Goal: Information Seeking & Learning: Learn about a topic

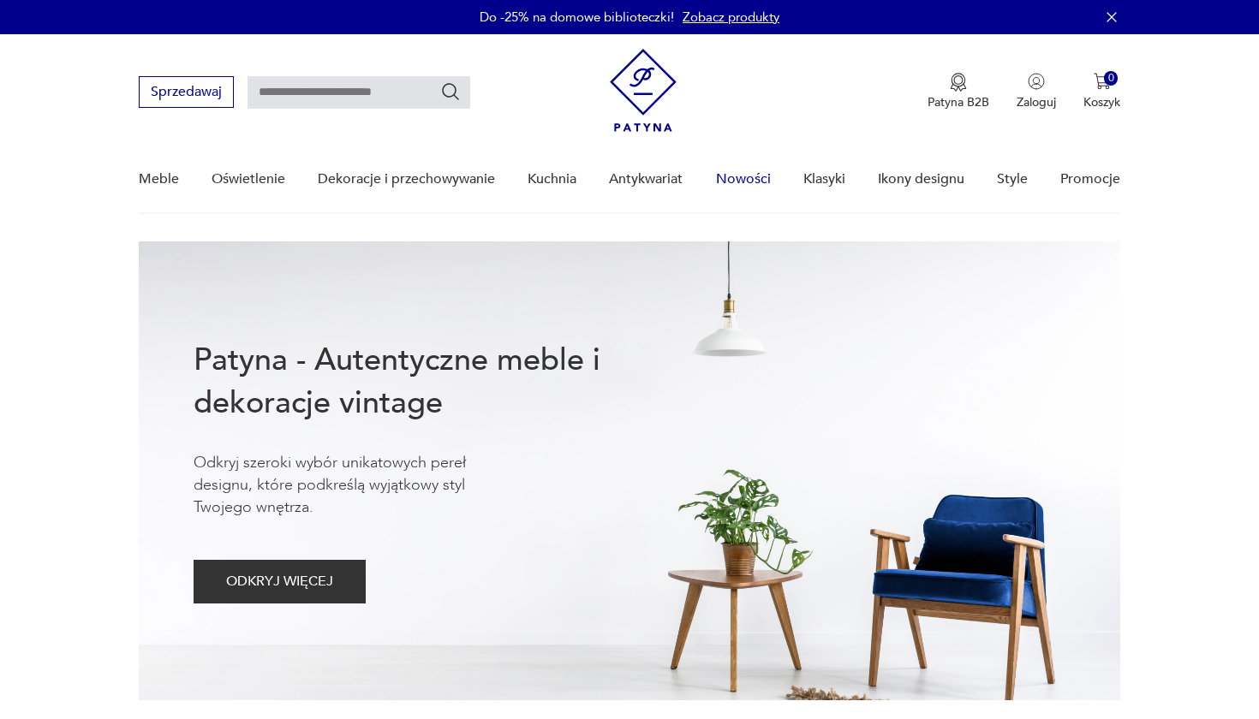
click at [749, 177] on link "Nowości" at bounding box center [743, 179] width 55 height 66
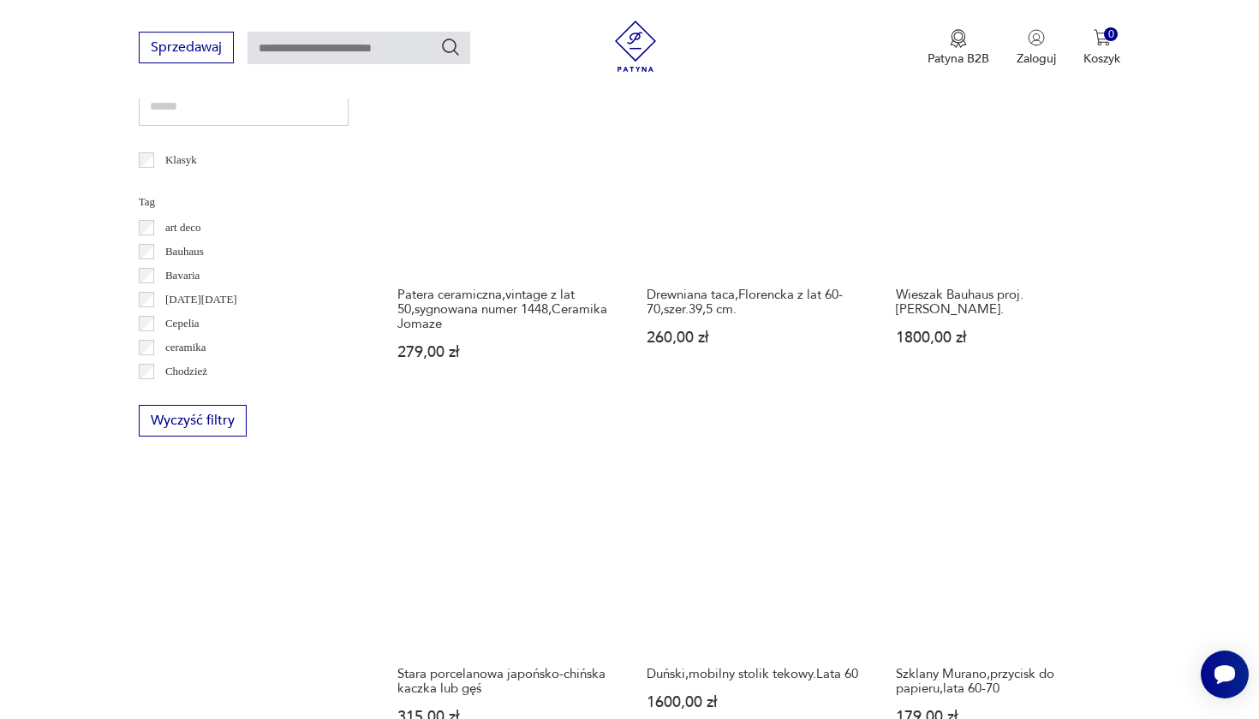
scroll to position [886, 0]
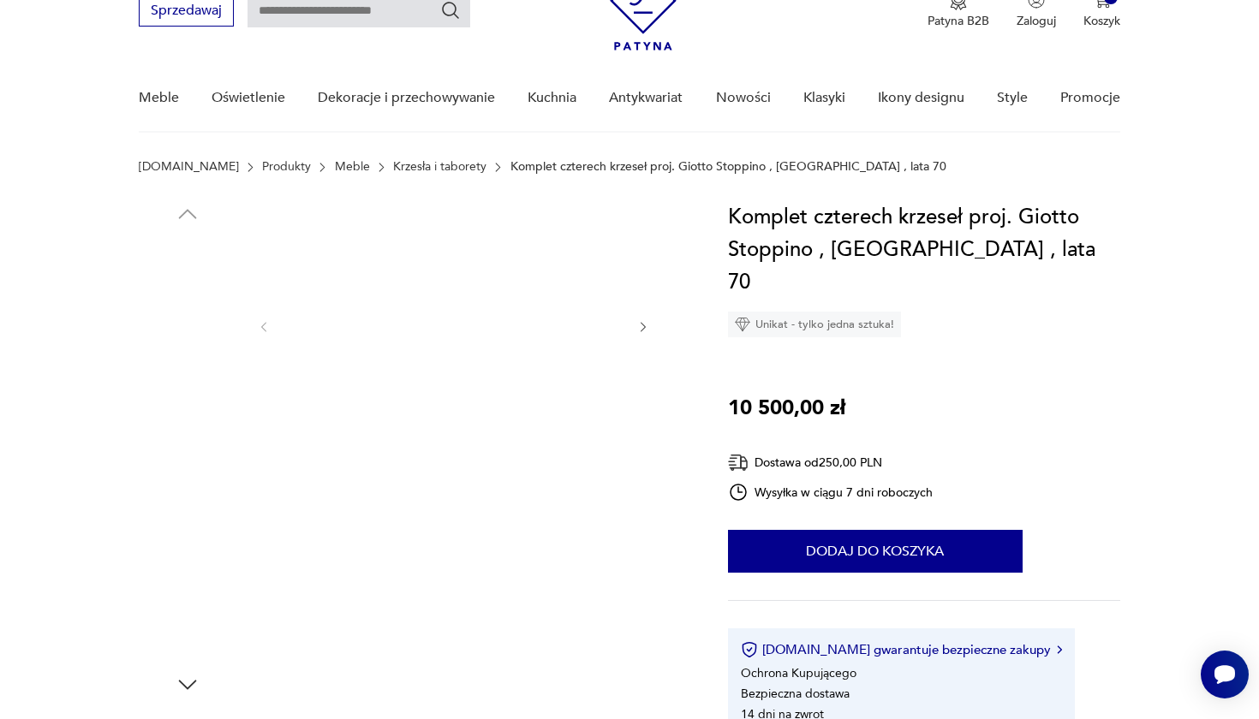
scroll to position [82, 0]
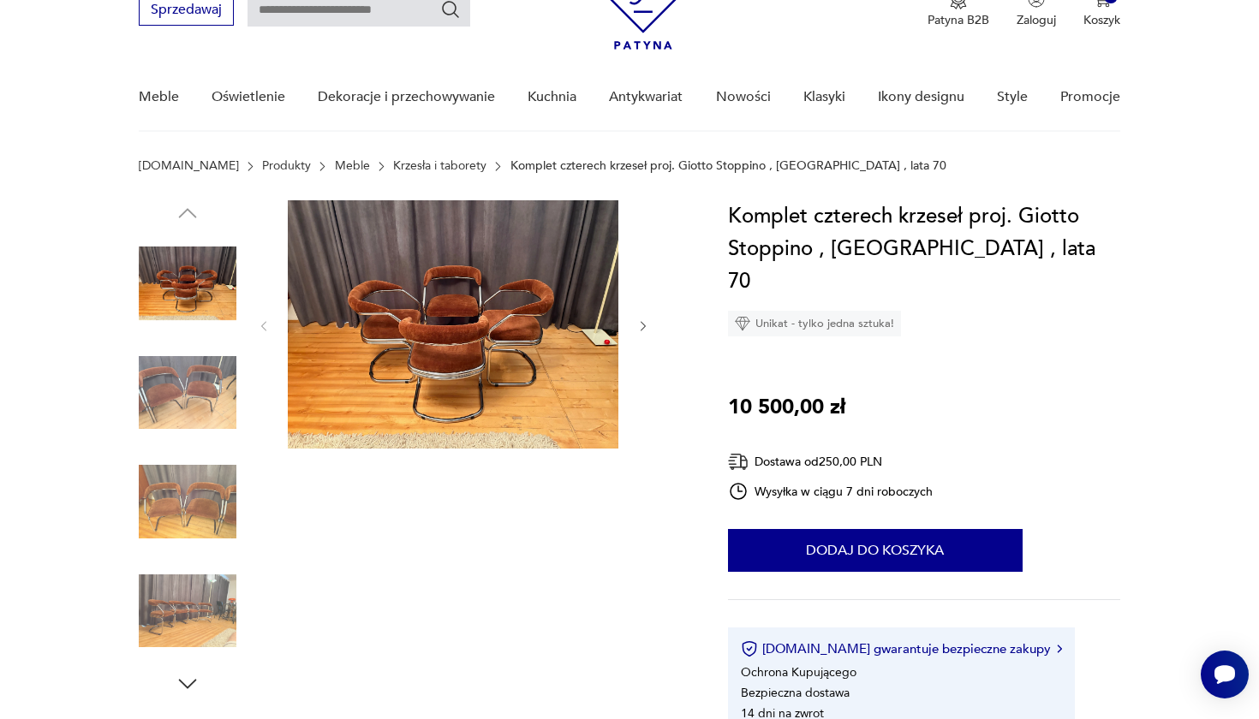
click at [451, 356] on img at bounding box center [453, 324] width 331 height 248
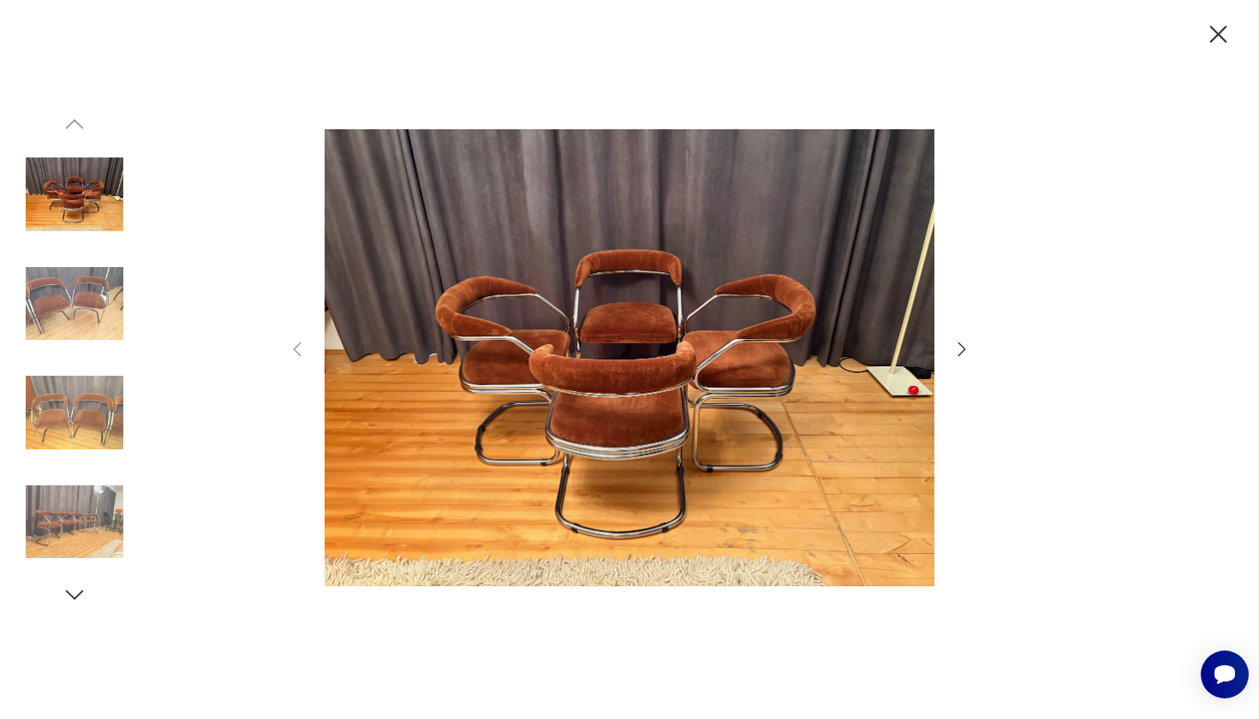
click at [664, 399] on img at bounding box center [630, 358] width 610 height 576
click at [958, 349] on icon "button" at bounding box center [961, 349] width 21 height 21
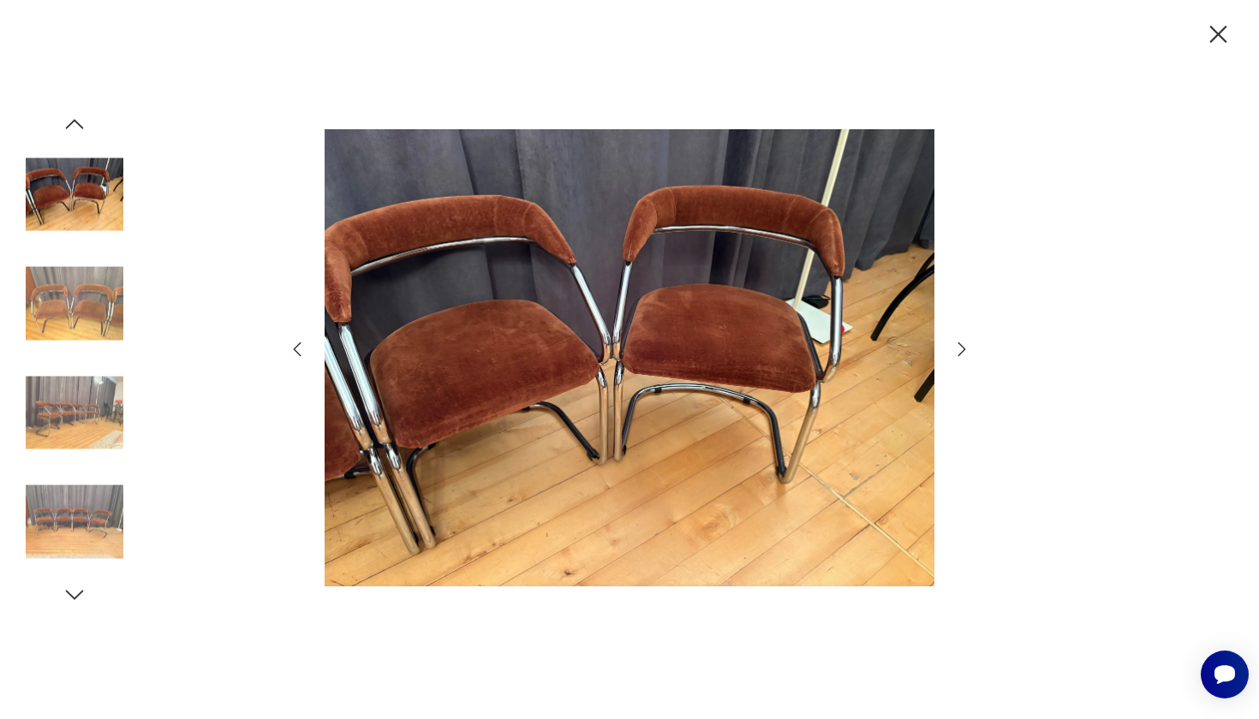
click at [958, 349] on icon "button" at bounding box center [961, 349] width 21 height 21
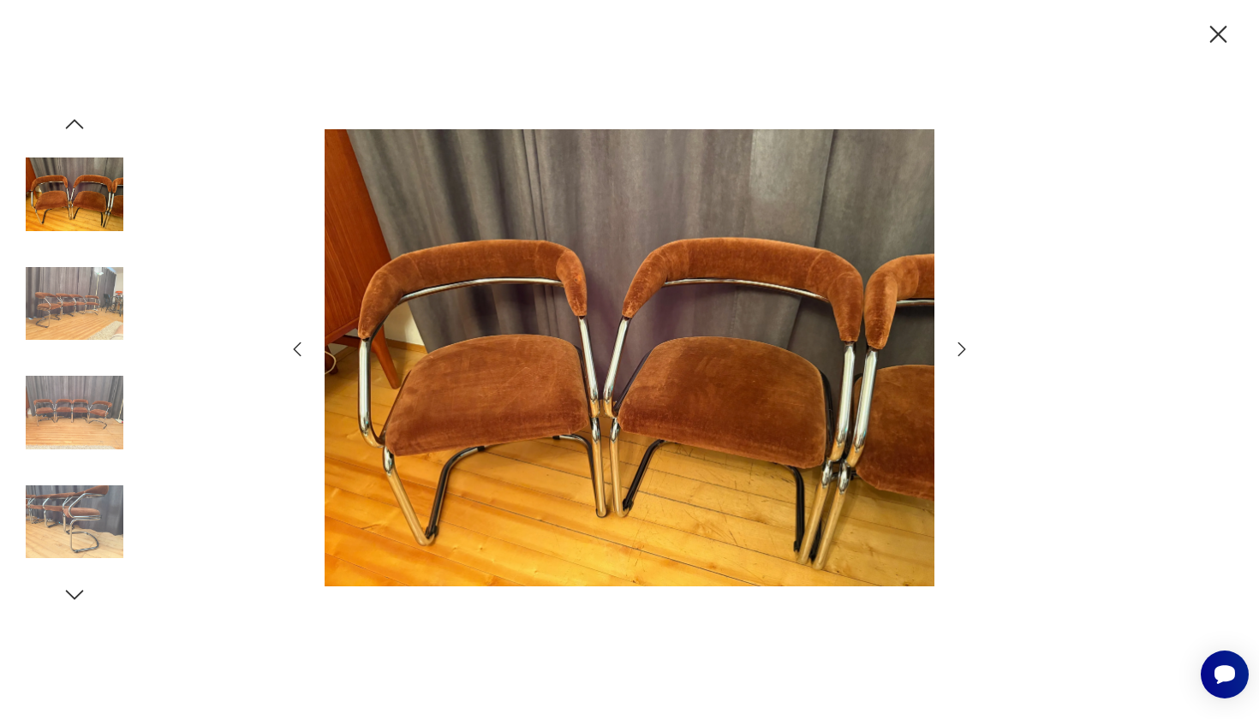
click at [958, 349] on icon "button" at bounding box center [961, 349] width 21 height 21
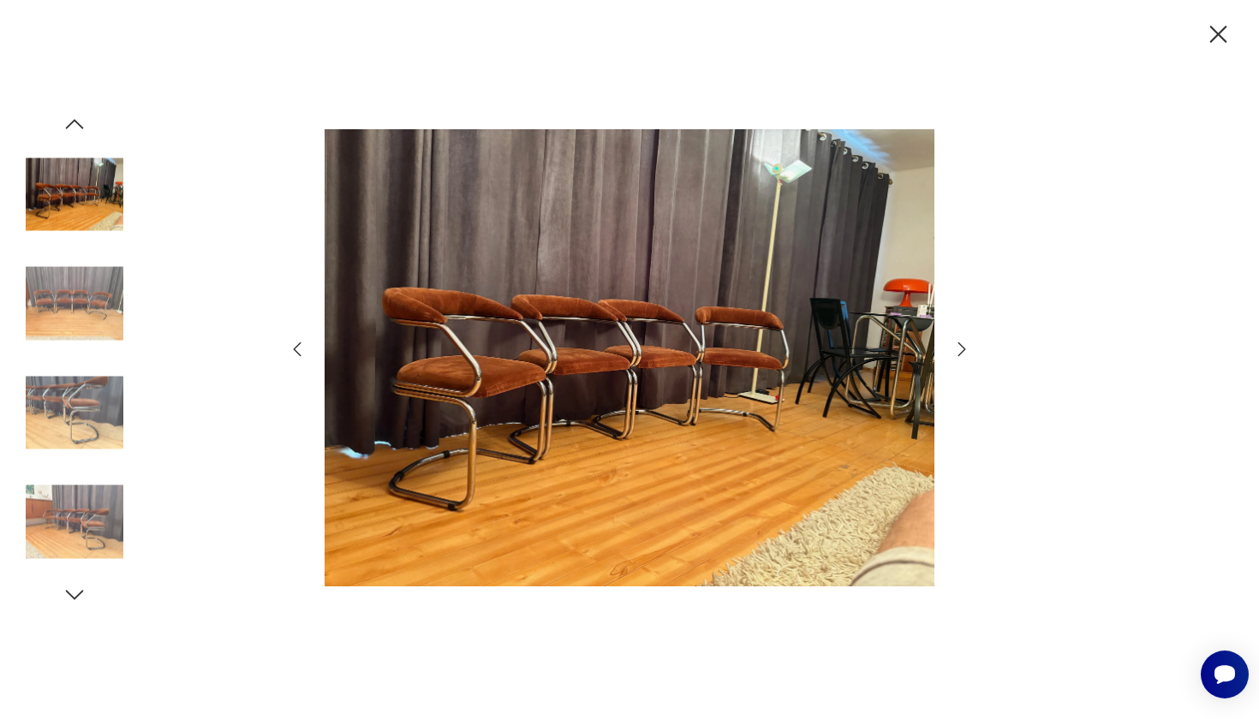
click at [958, 349] on icon "button" at bounding box center [961, 349] width 21 height 21
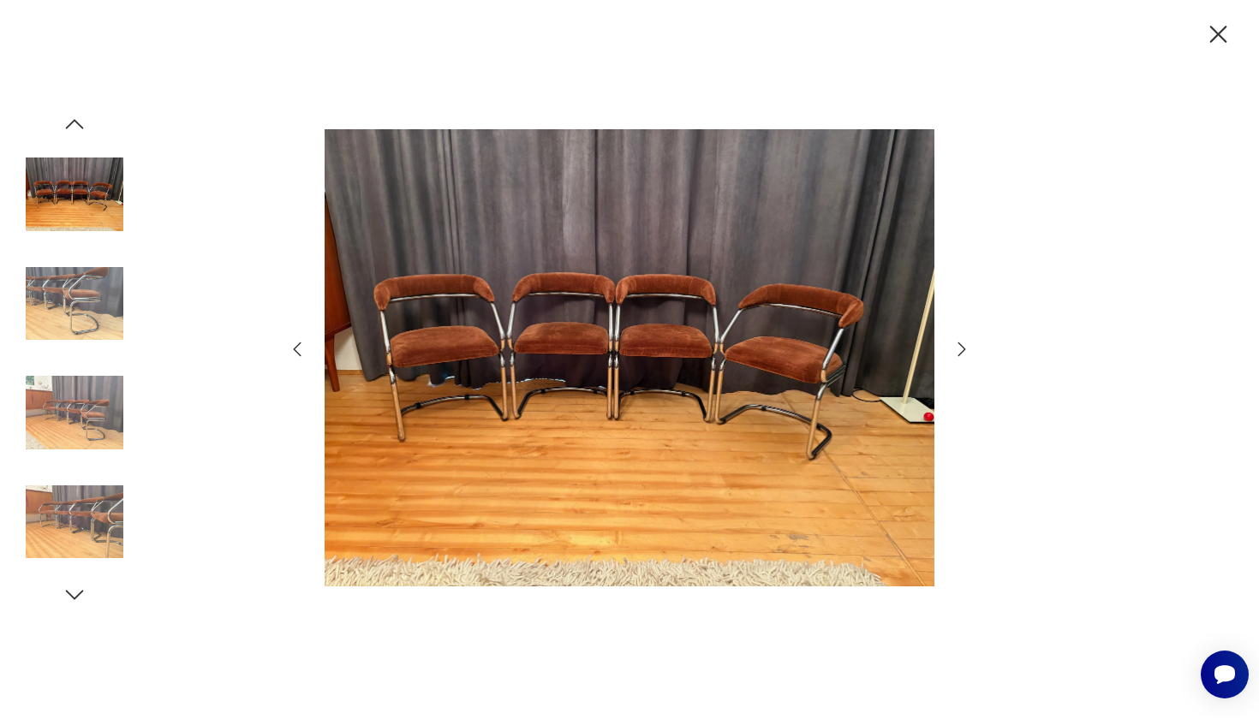
click at [958, 349] on icon "button" at bounding box center [961, 349] width 21 height 21
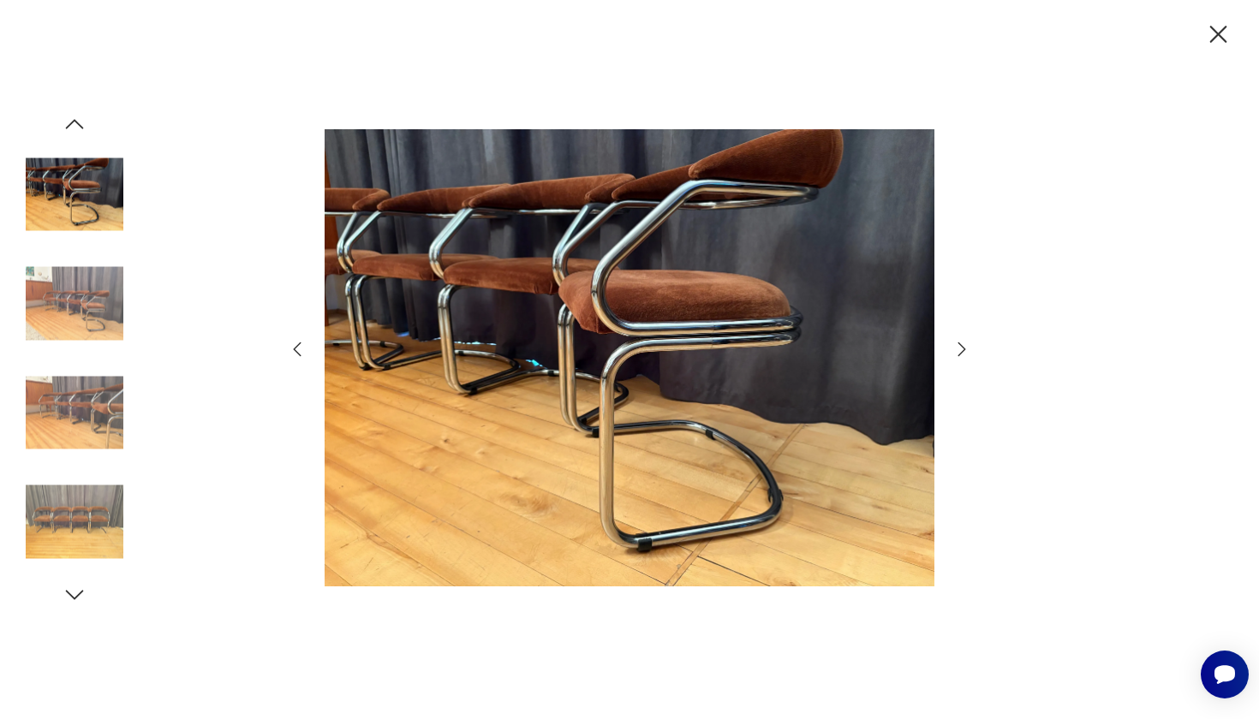
click at [958, 349] on icon "button" at bounding box center [961, 349] width 21 height 21
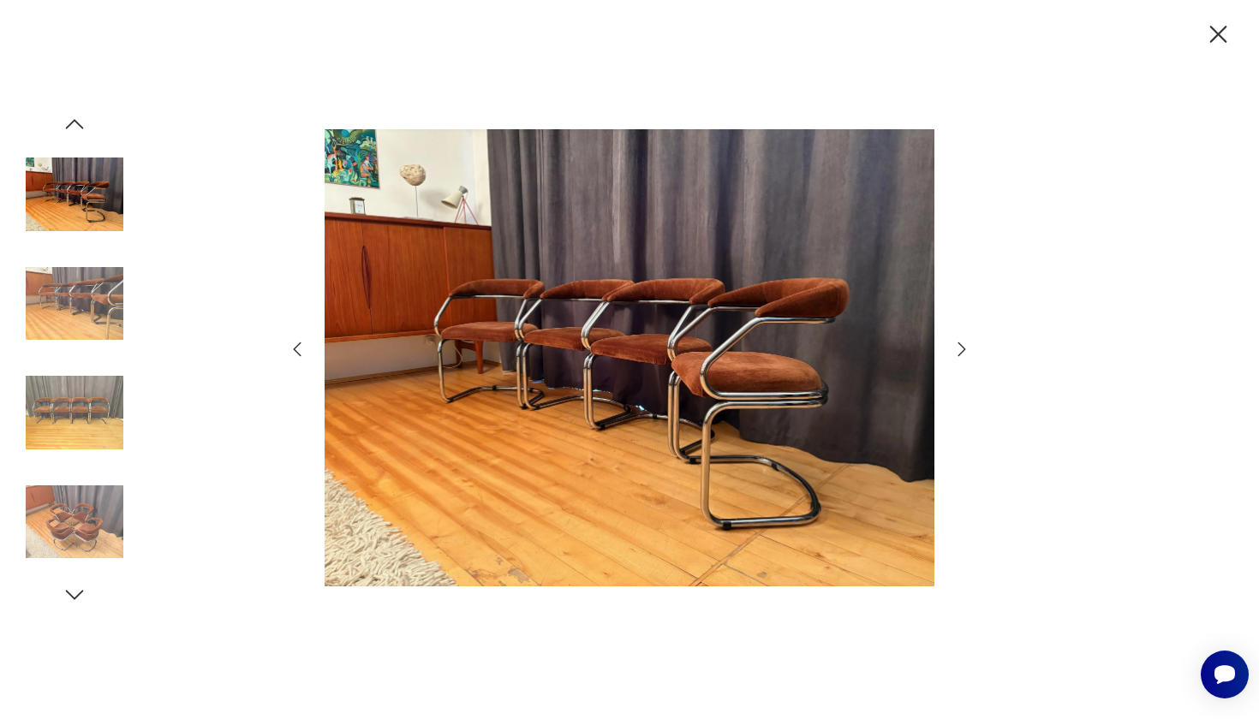
click at [958, 349] on icon "button" at bounding box center [961, 349] width 21 height 21
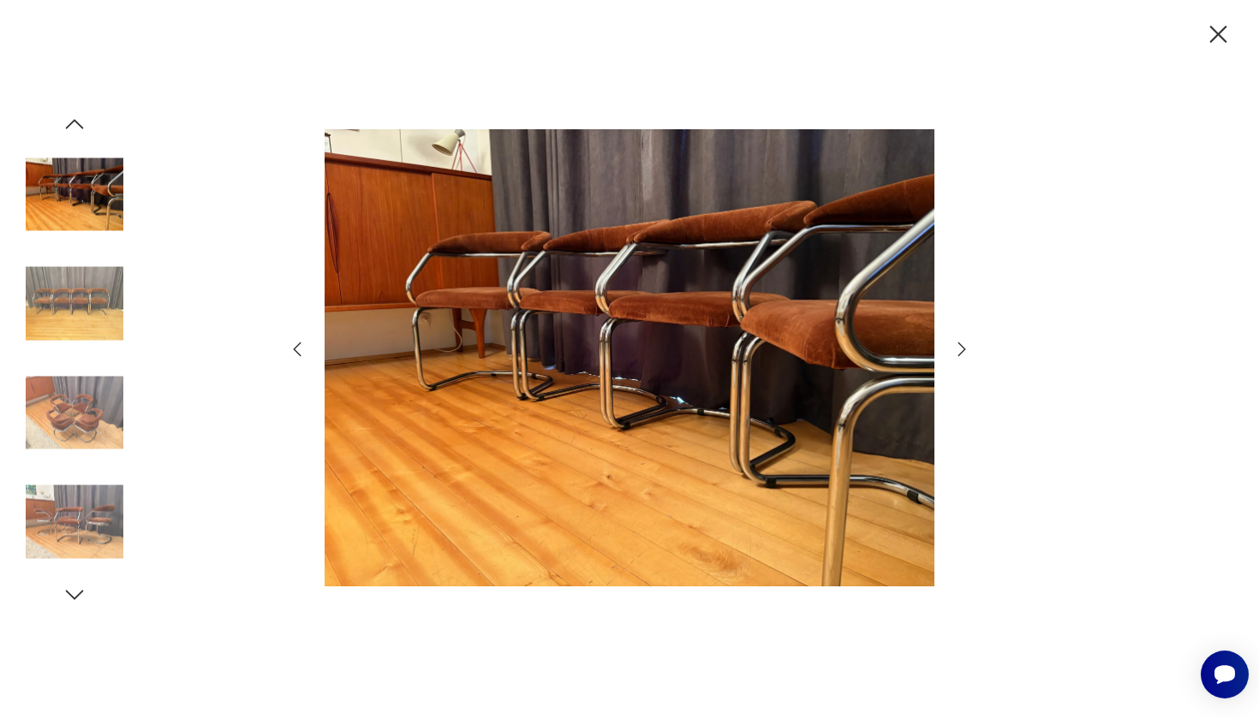
click at [958, 349] on icon "button" at bounding box center [961, 349] width 21 height 21
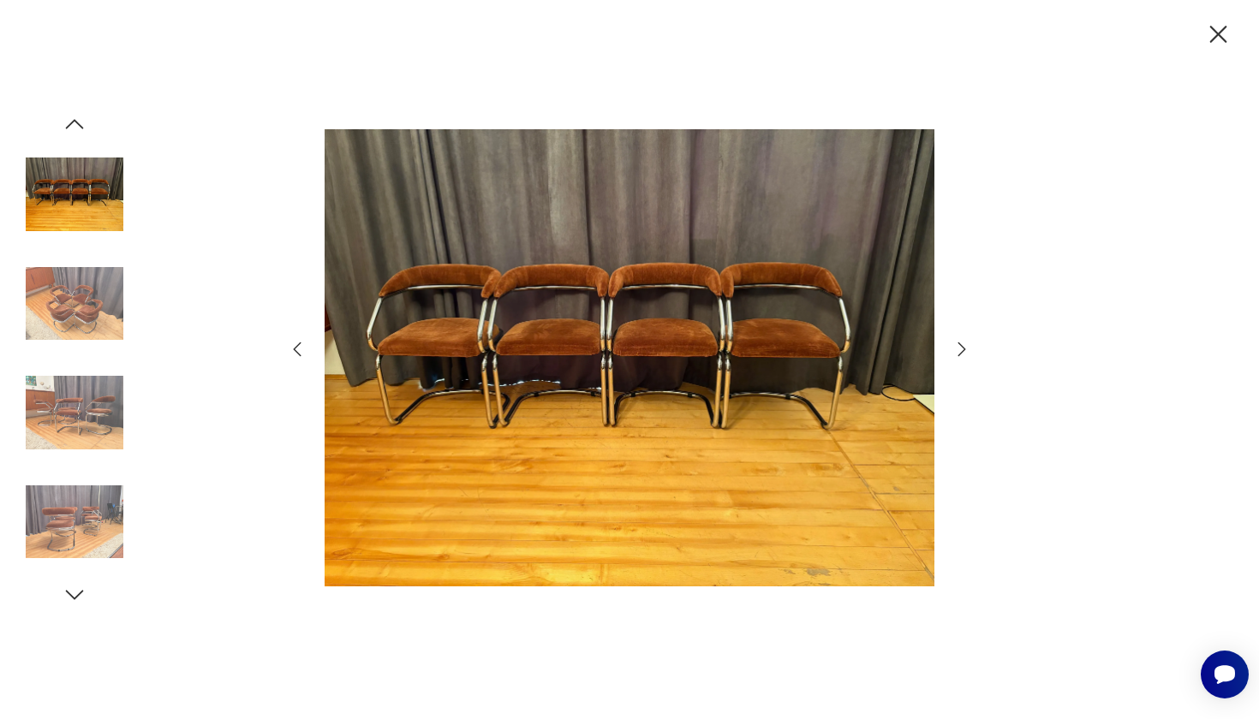
click at [958, 349] on icon "button" at bounding box center [961, 349] width 21 height 21
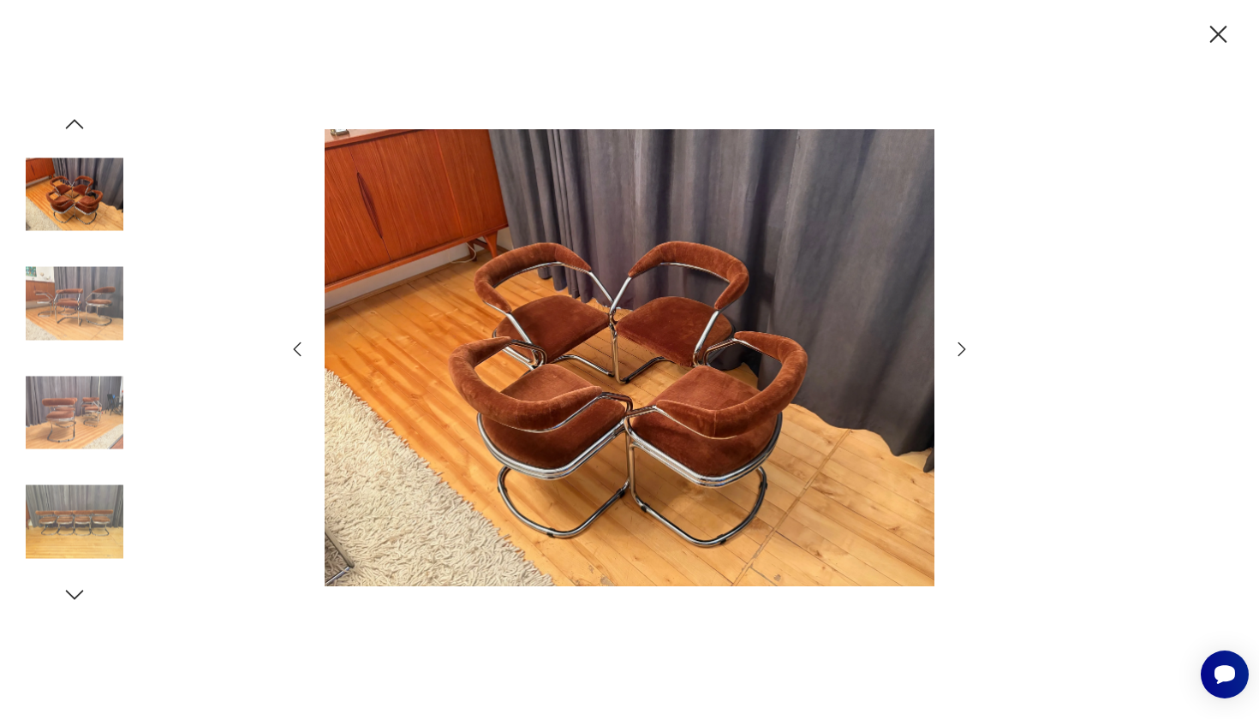
click at [958, 349] on icon "button" at bounding box center [961, 349] width 21 height 21
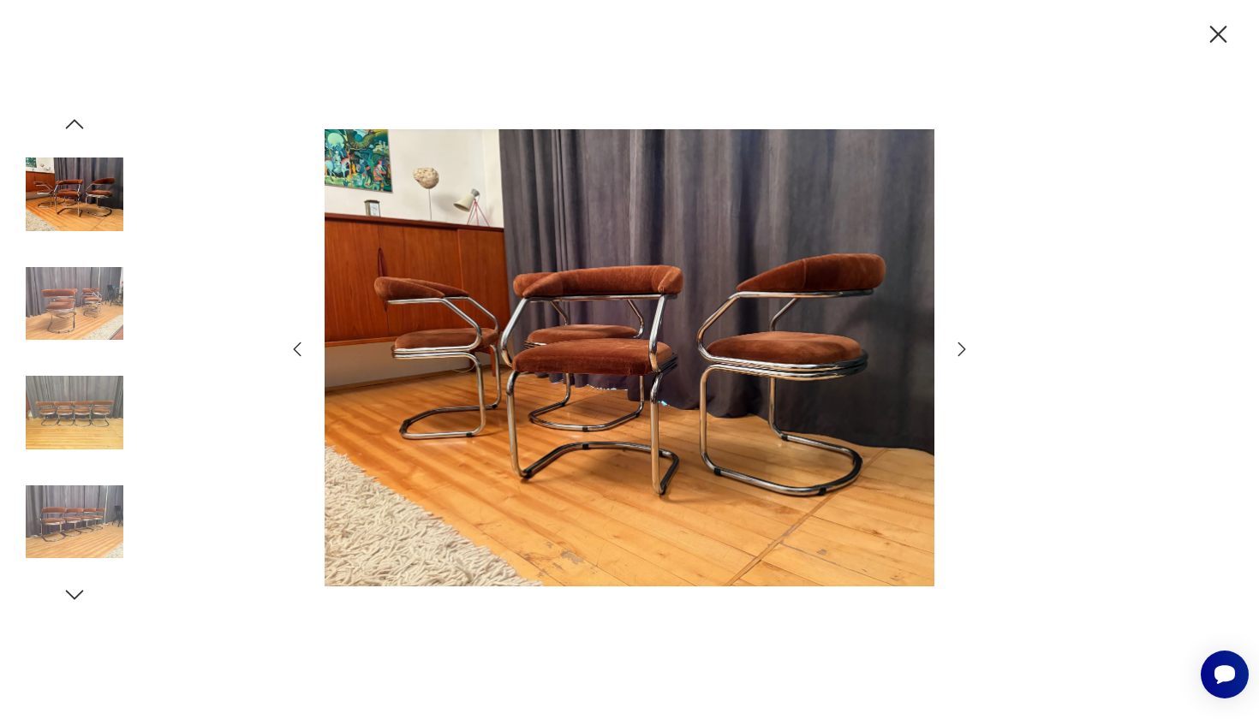
click at [958, 349] on icon "button" at bounding box center [961, 349] width 21 height 21
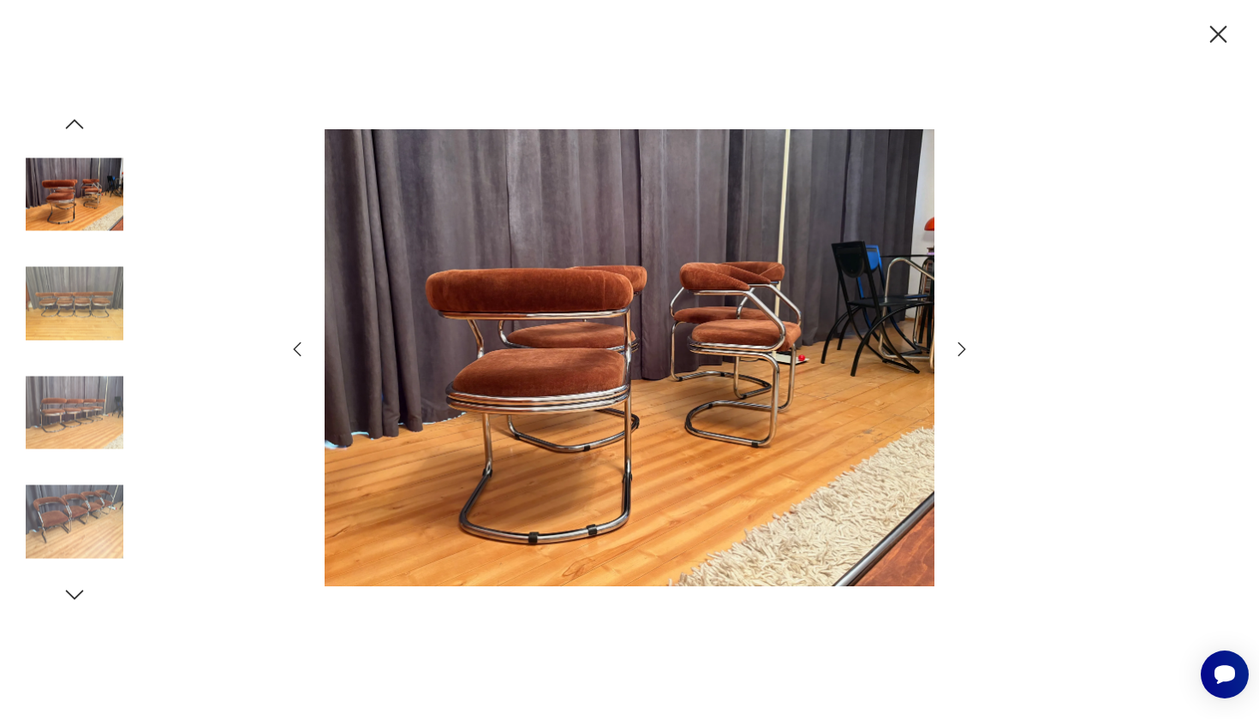
click at [958, 349] on icon "button" at bounding box center [961, 349] width 21 height 21
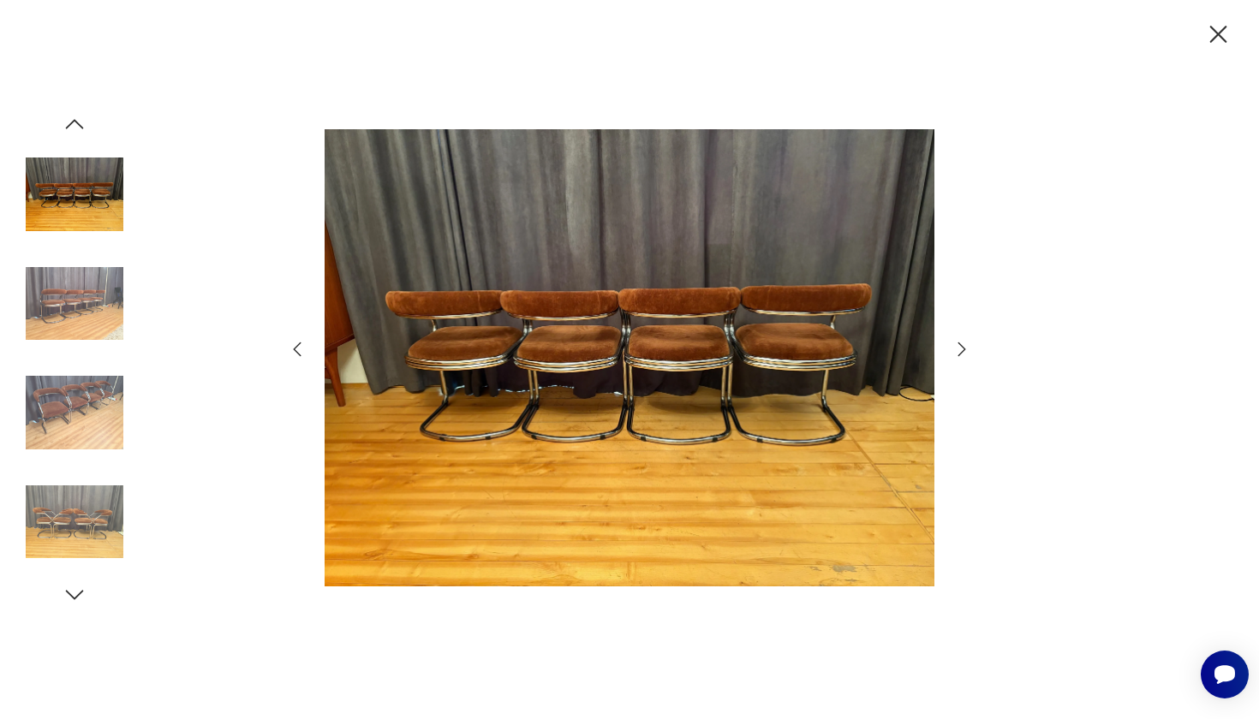
click at [958, 349] on icon "button" at bounding box center [961, 349] width 21 height 21
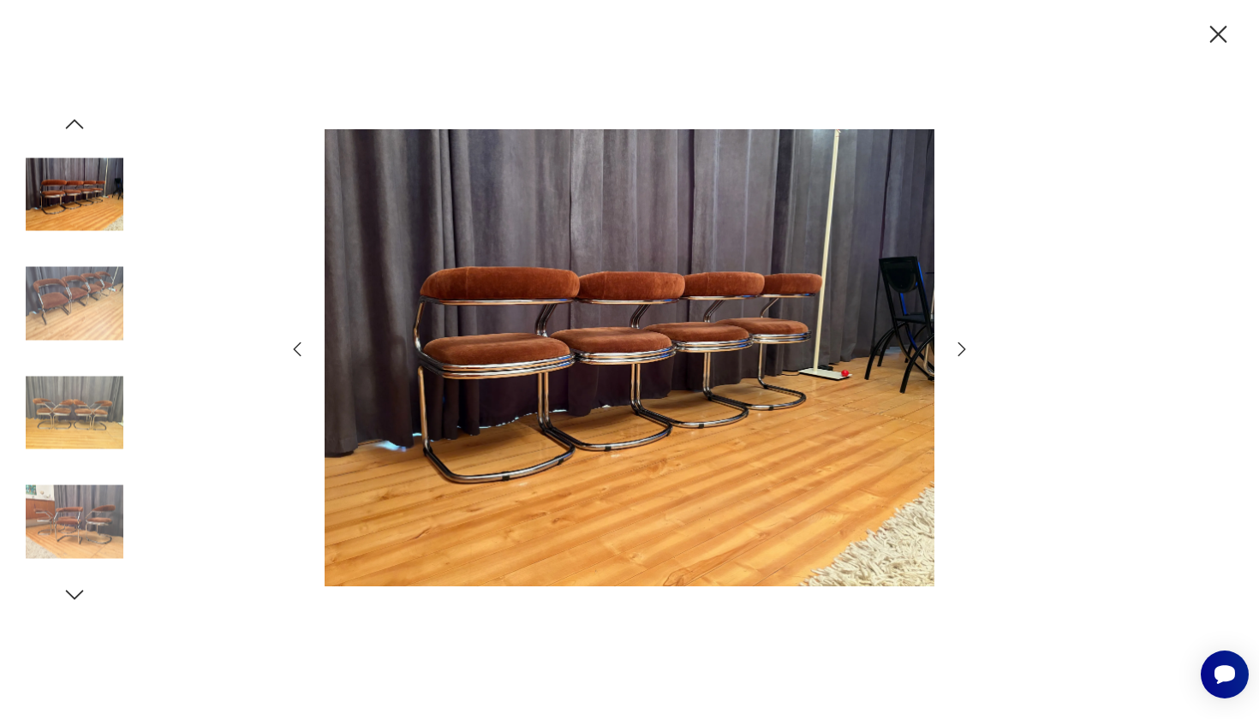
click at [958, 349] on icon "button" at bounding box center [961, 349] width 21 height 21
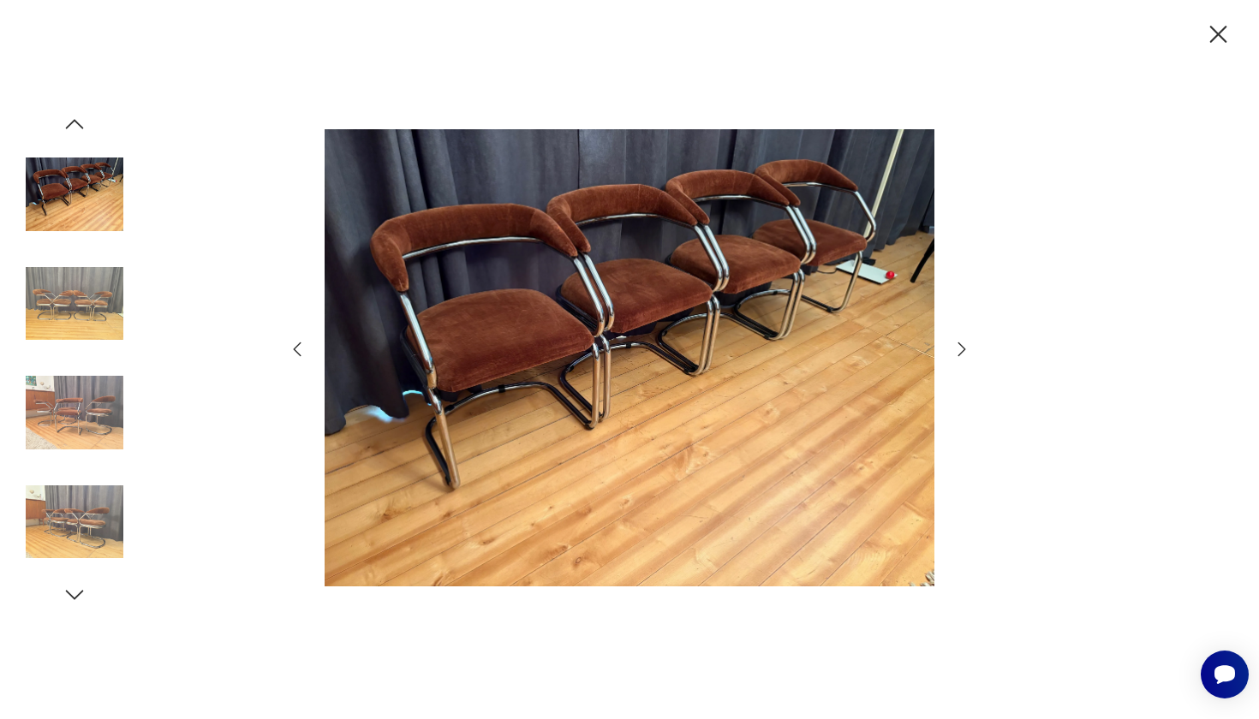
click at [958, 349] on icon "button" at bounding box center [961, 349] width 21 height 21
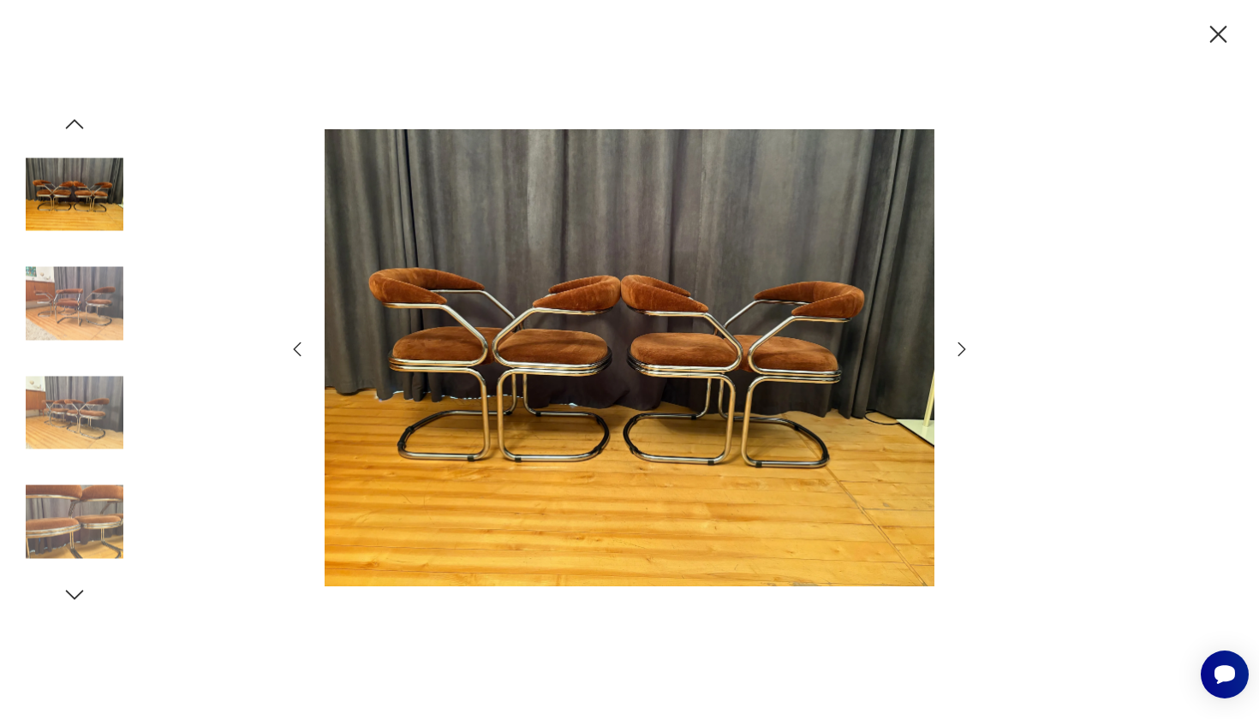
click at [958, 349] on icon "button" at bounding box center [961, 349] width 21 height 21
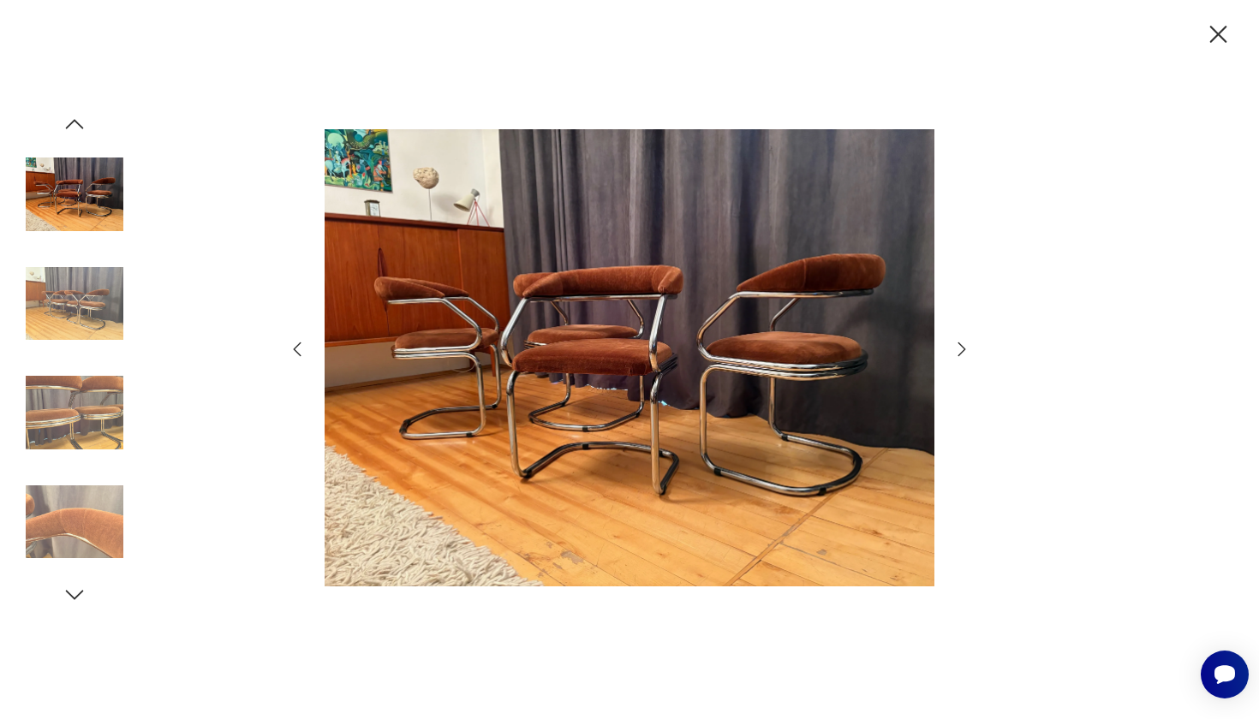
click at [963, 347] on icon "button" at bounding box center [962, 350] width 8 height 14
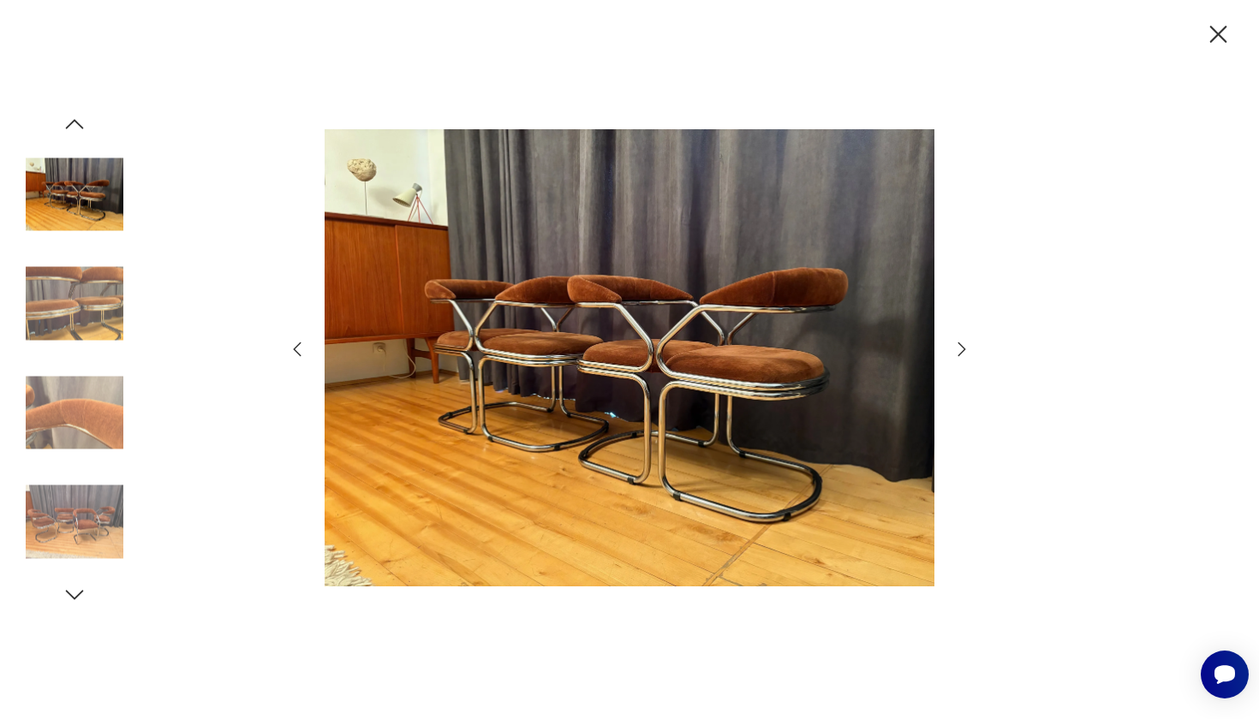
click at [963, 347] on icon "button" at bounding box center [962, 350] width 8 height 14
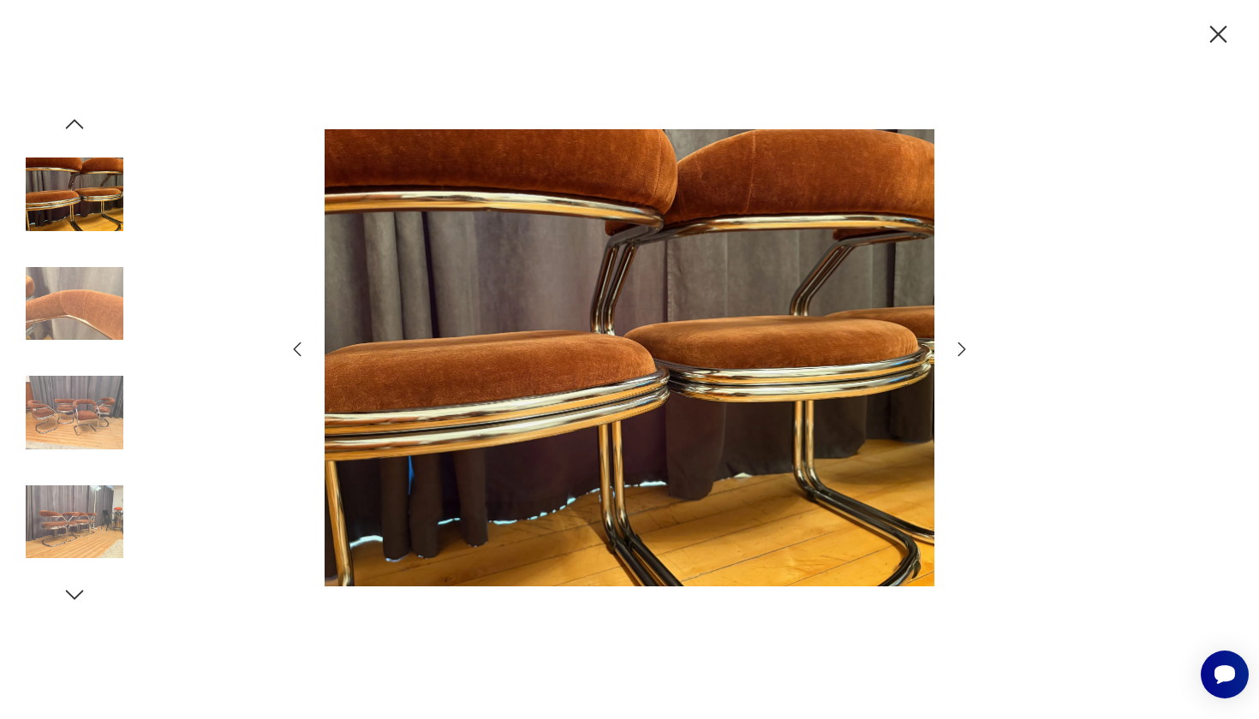
click at [963, 347] on icon "button" at bounding box center [962, 350] width 8 height 14
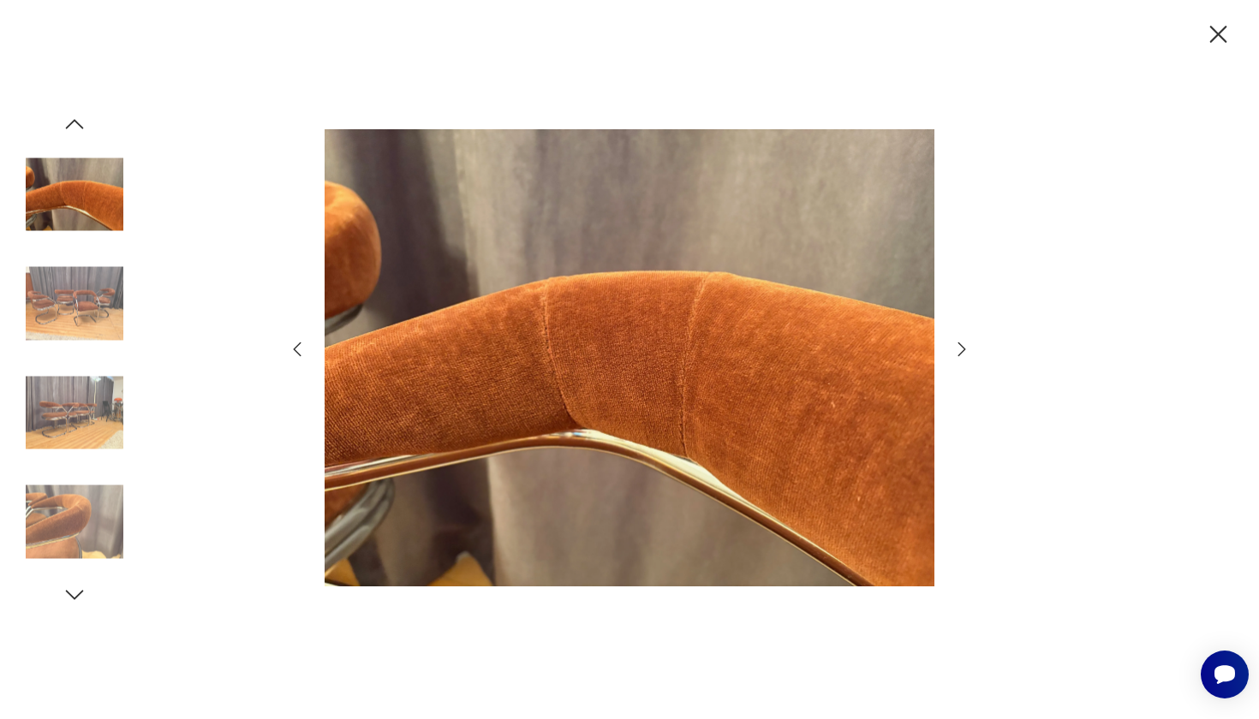
click at [963, 347] on icon "button" at bounding box center [962, 350] width 8 height 14
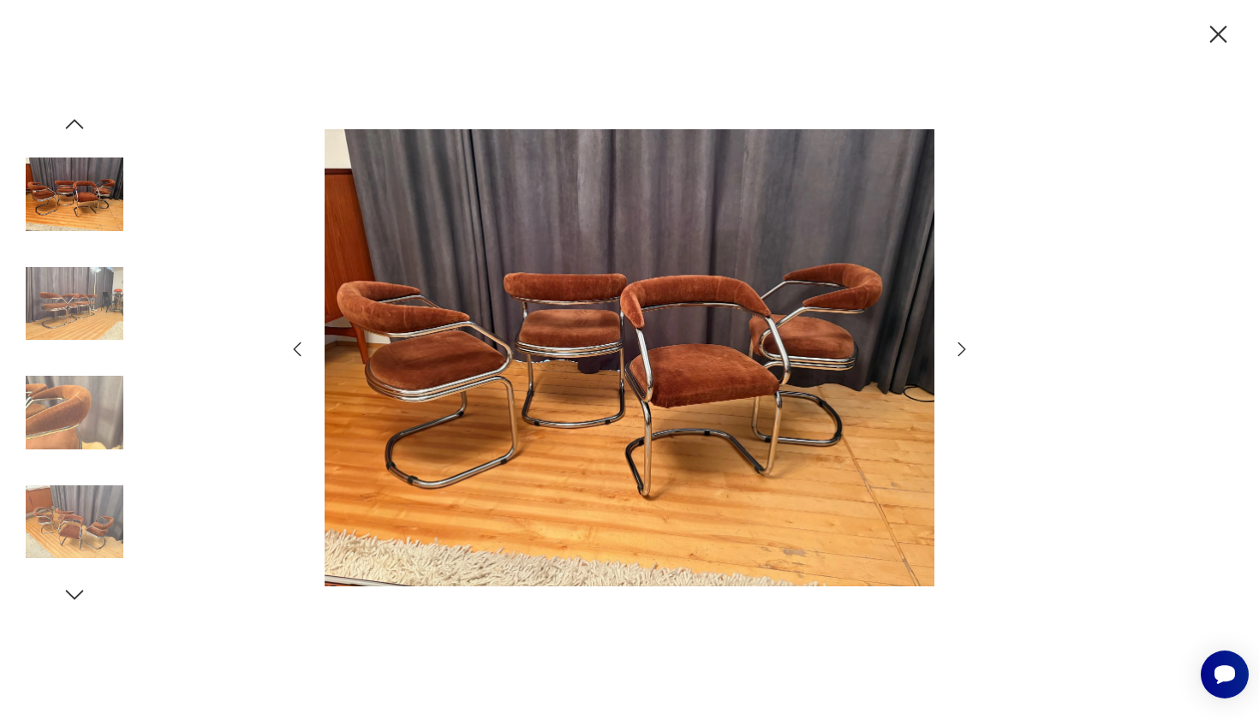
click at [963, 348] on icon "button" at bounding box center [962, 350] width 8 height 14
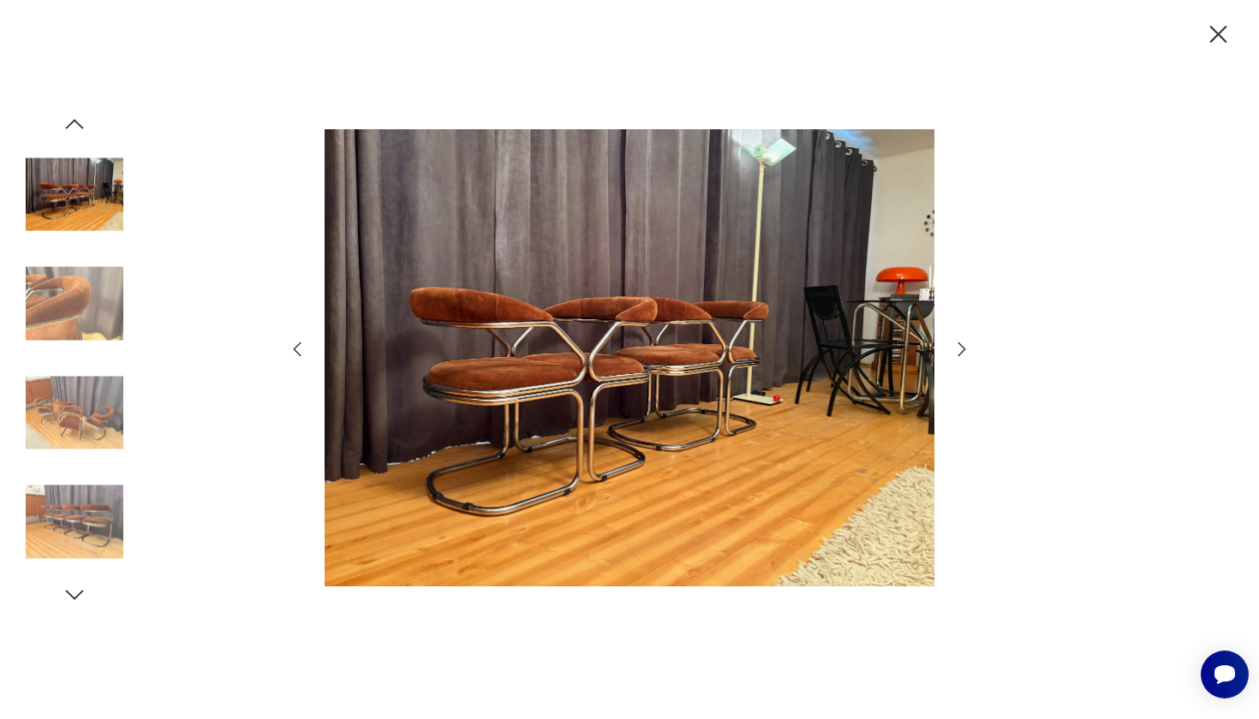
click at [963, 348] on icon "button" at bounding box center [962, 350] width 8 height 14
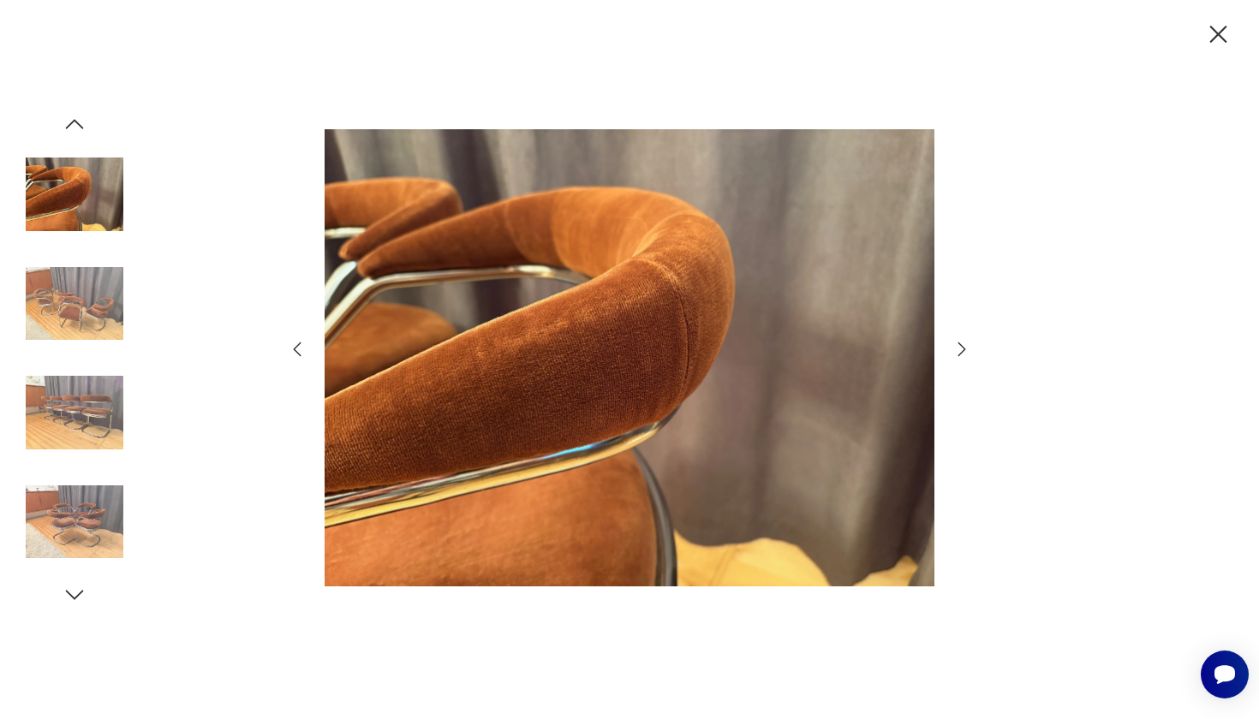
click at [963, 348] on icon "button" at bounding box center [962, 350] width 8 height 14
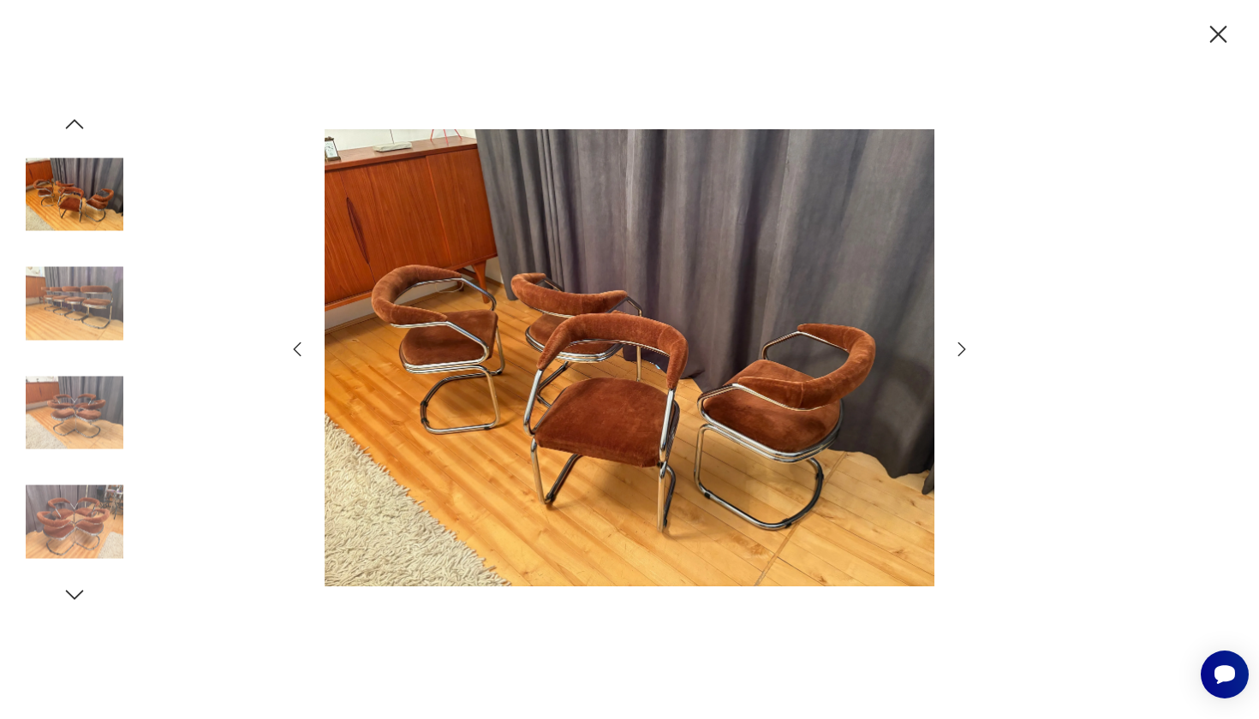
click at [963, 348] on icon "button" at bounding box center [962, 350] width 8 height 14
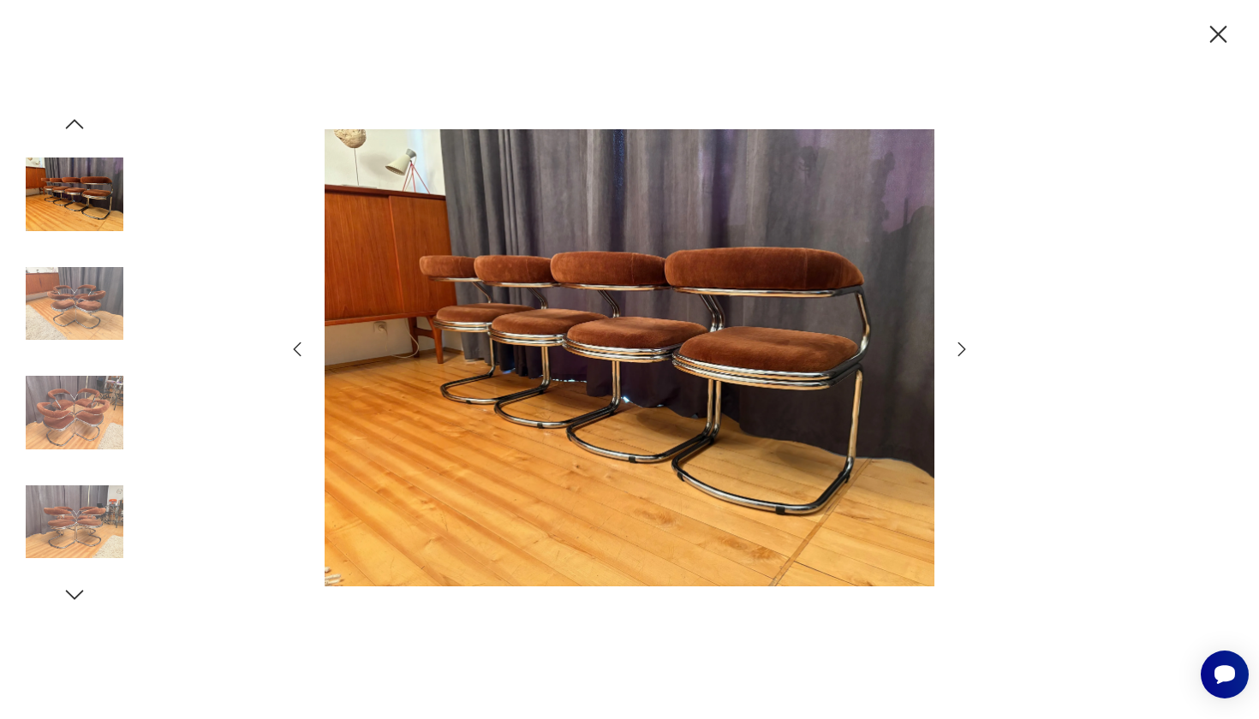
click at [963, 348] on icon "button" at bounding box center [962, 350] width 8 height 14
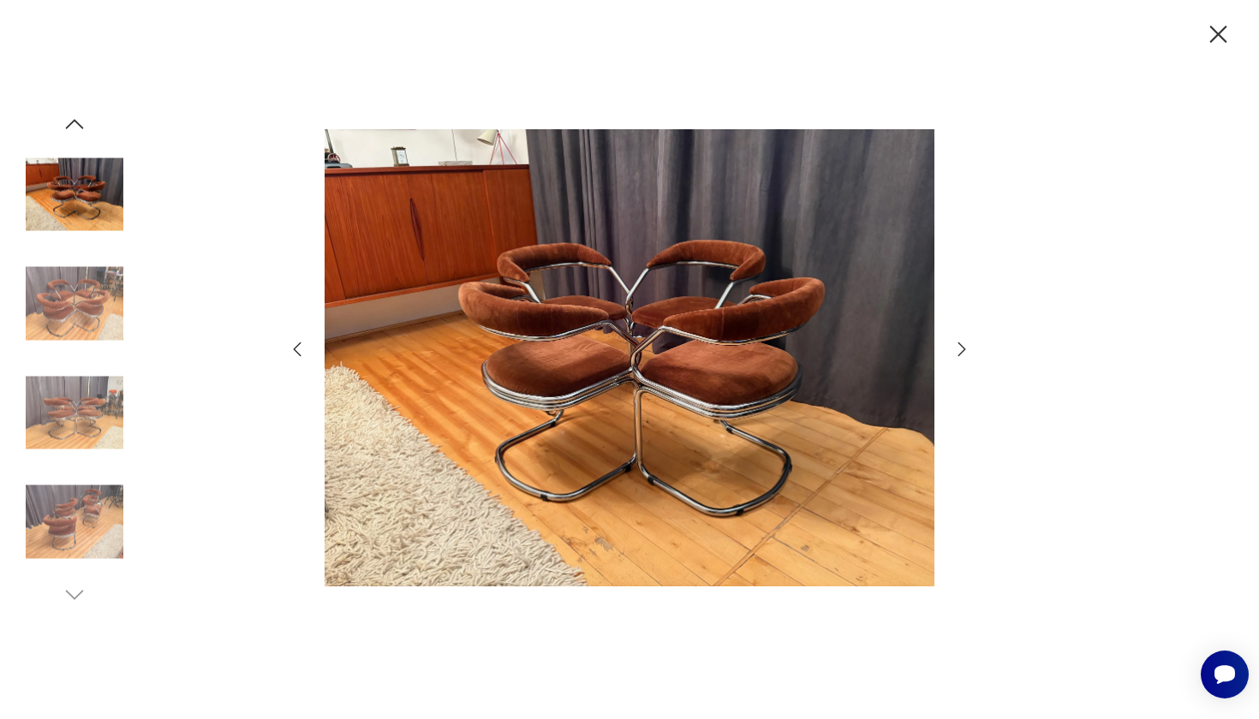
click at [1216, 35] on icon "button" at bounding box center [1218, 34] width 17 height 17
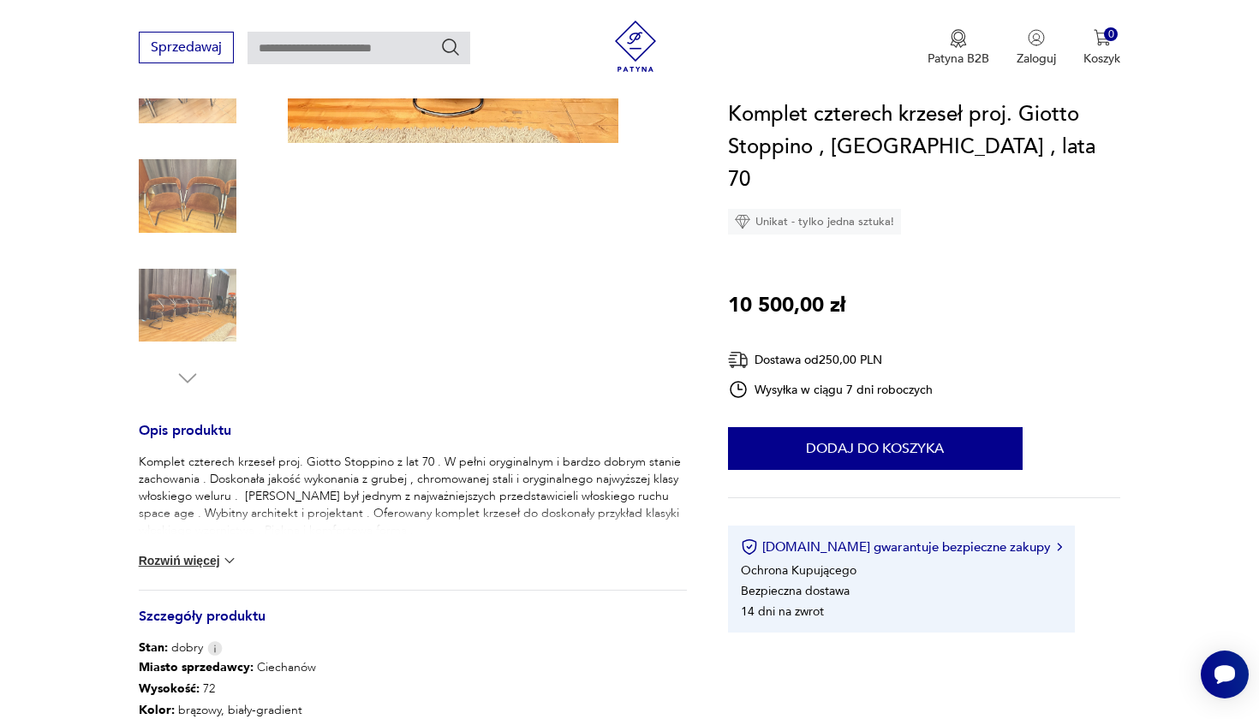
scroll to position [389, 0]
click at [207, 563] on button "Rozwiń więcej" at bounding box center [188, 560] width 99 height 17
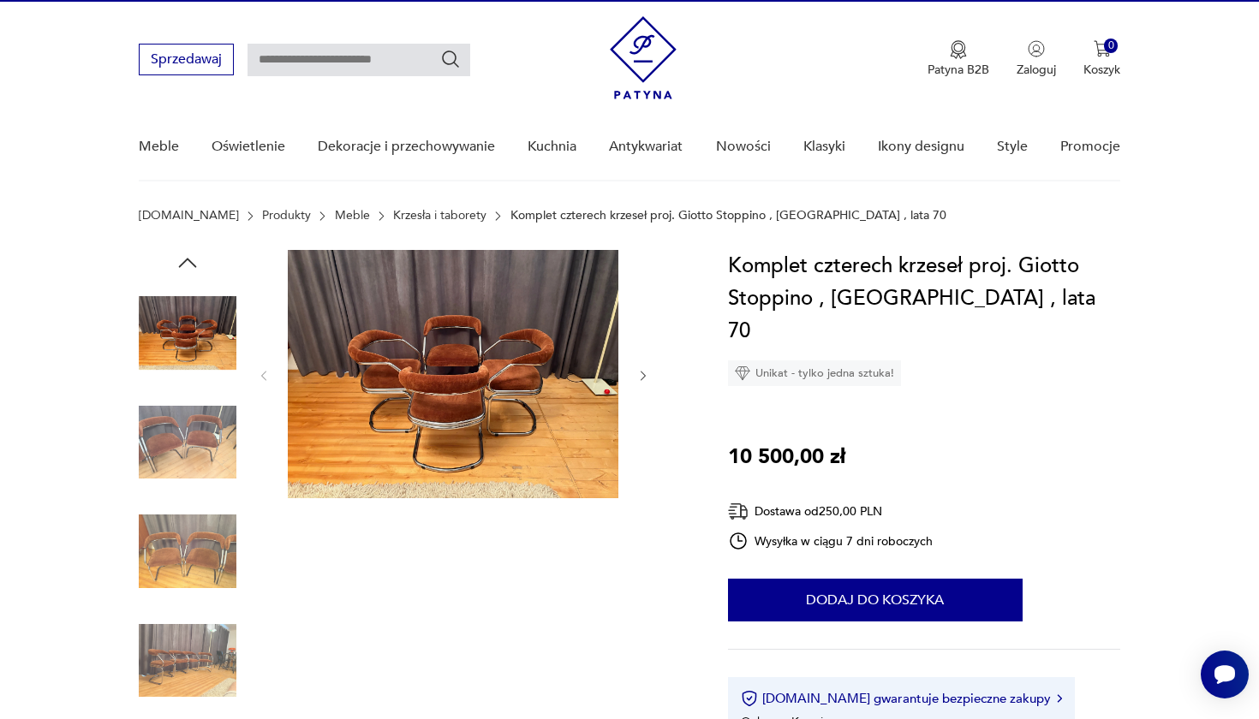
scroll to position [26, 0]
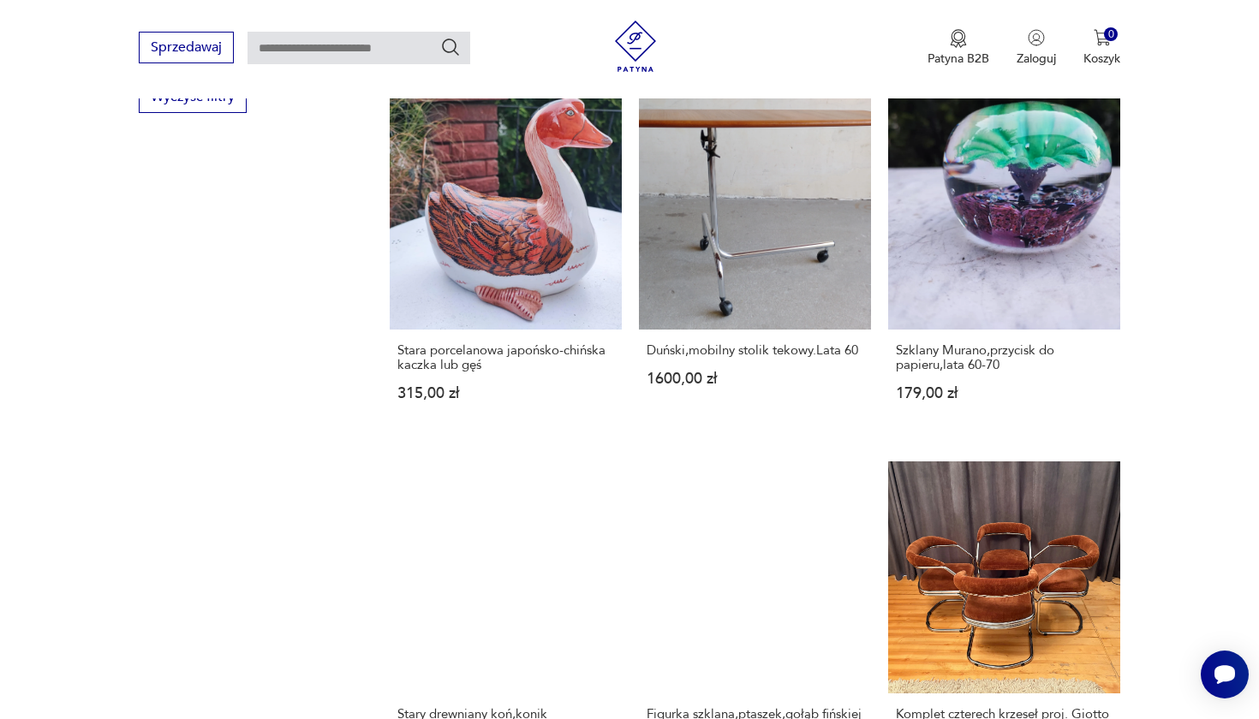
scroll to position [1209, 0]
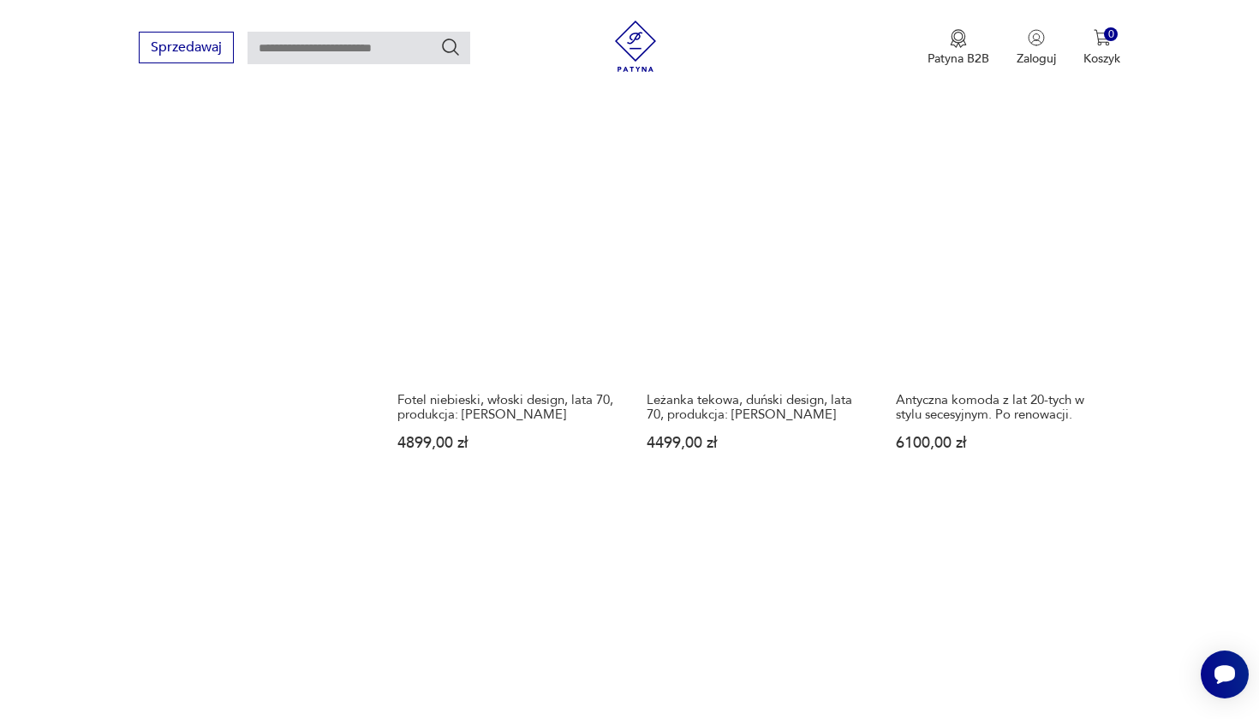
scroll to position [1541, 0]
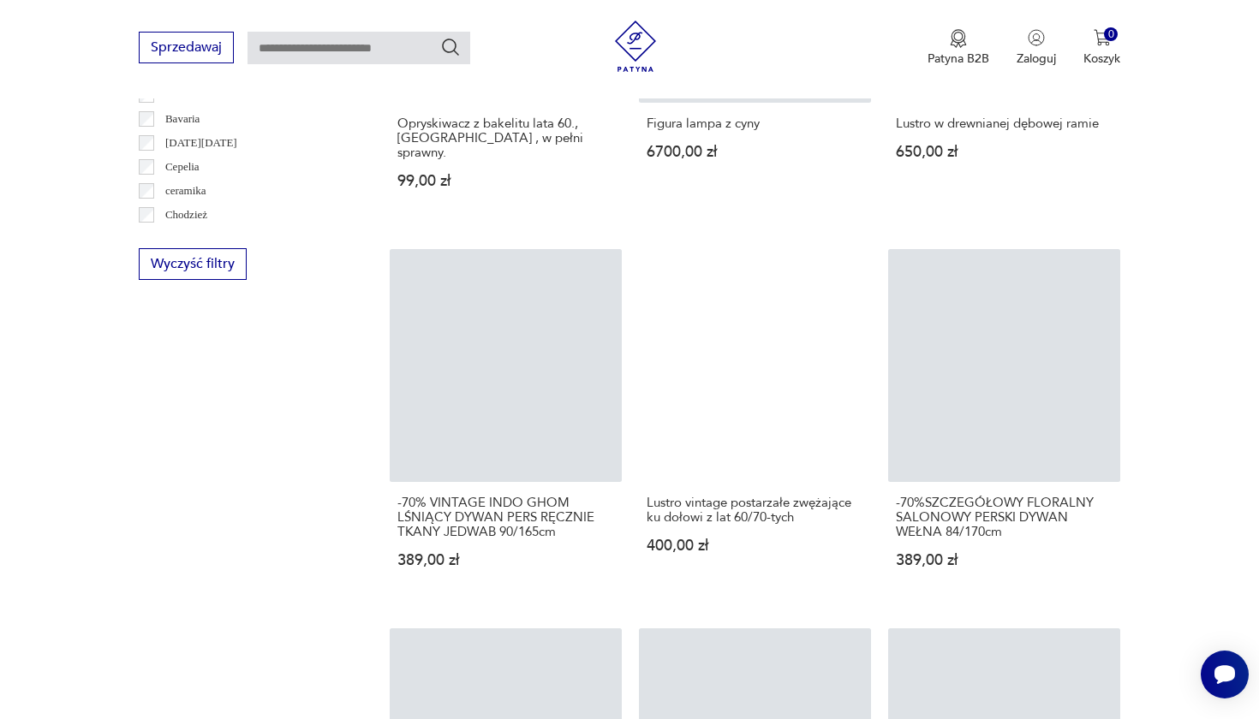
scroll to position [1034, 0]
